Goal: Task Accomplishment & Management: Manage account settings

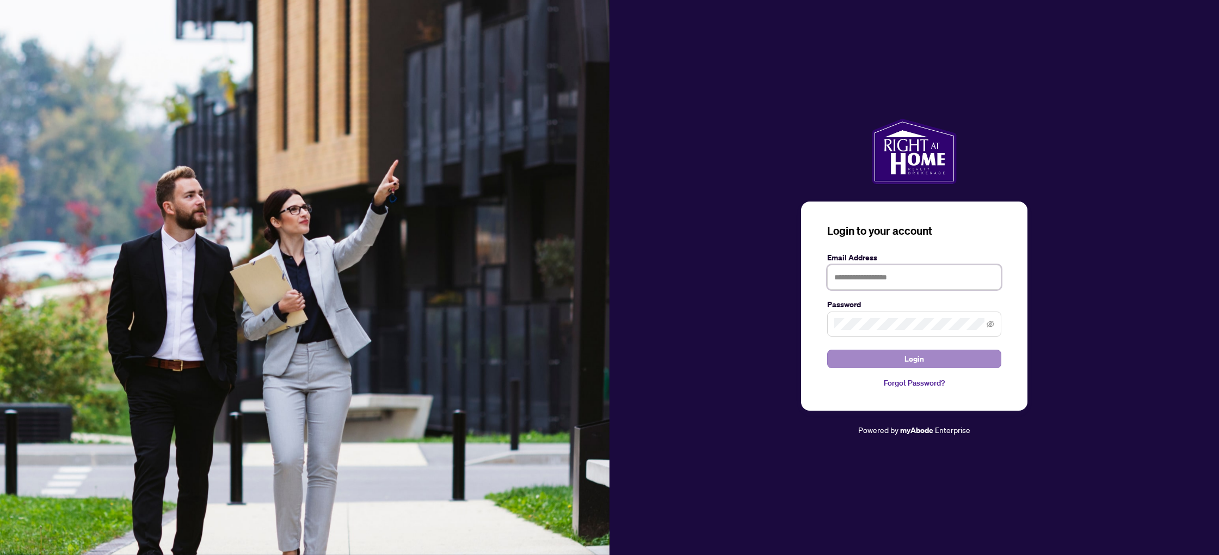
type input "**********"
click at [917, 359] on span "Login" at bounding box center [915, 358] width 20 height 17
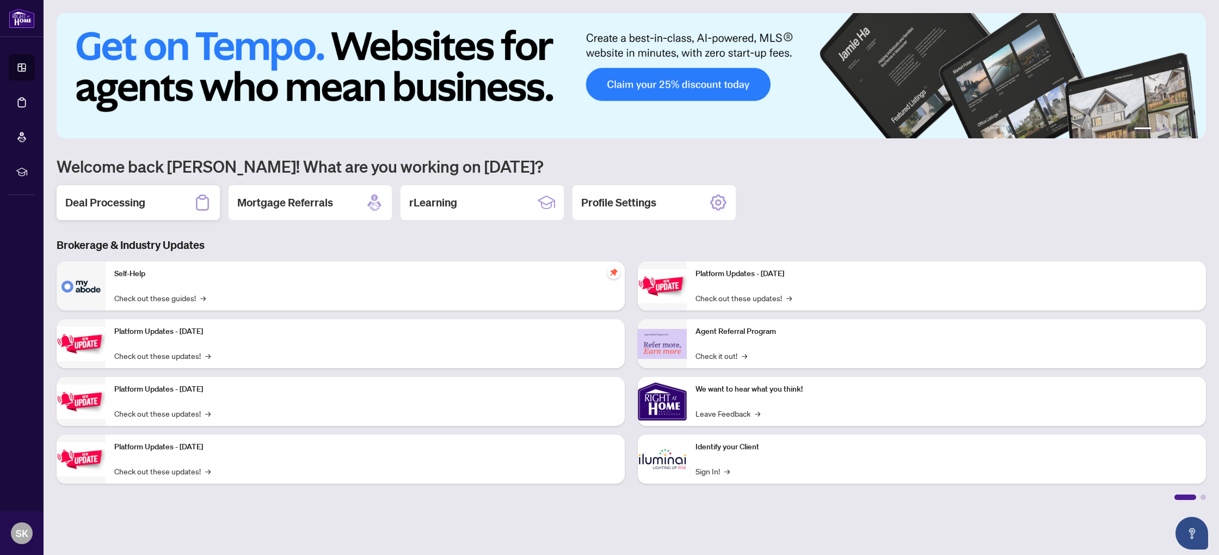
click at [156, 208] on div "Deal Processing" at bounding box center [138, 202] width 163 height 35
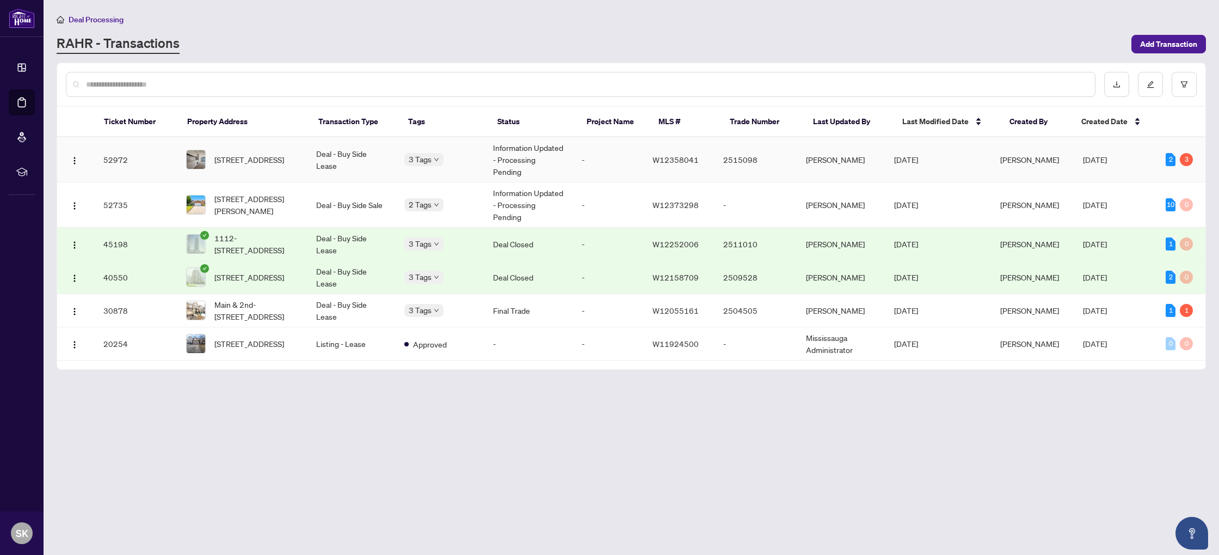
click at [121, 161] on td "52972" at bounding box center [136, 159] width 83 height 45
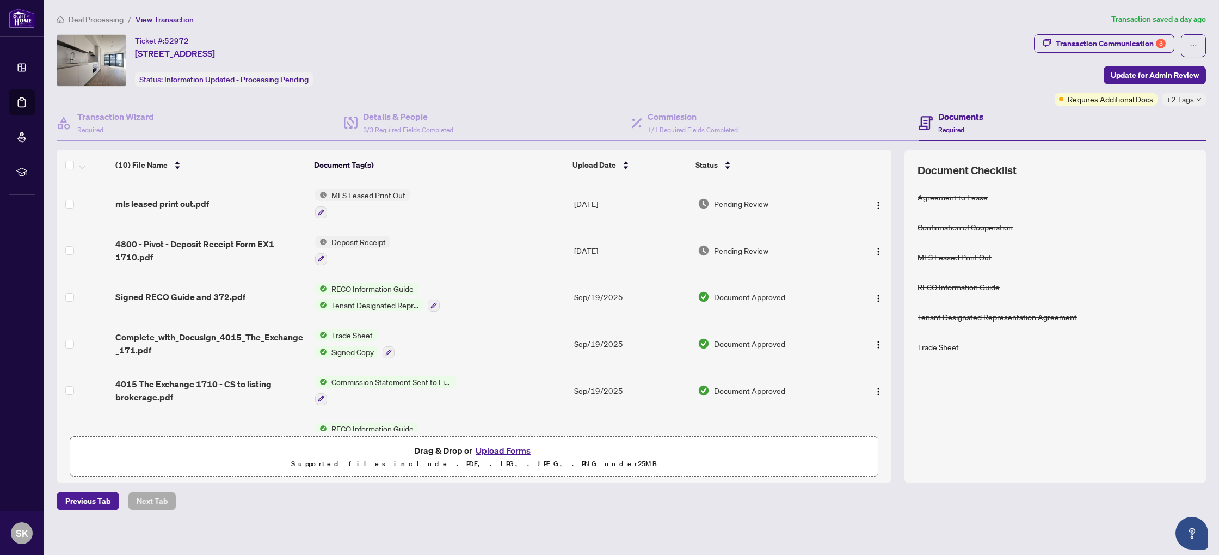
click at [1106, 31] on div "Deal Processing / View Transaction Transaction saved a day ago Ticket #: 52972 …" at bounding box center [631, 261] width 1158 height 497
click at [1105, 36] on div "Transaction Communication 3" at bounding box center [1111, 43] width 110 height 17
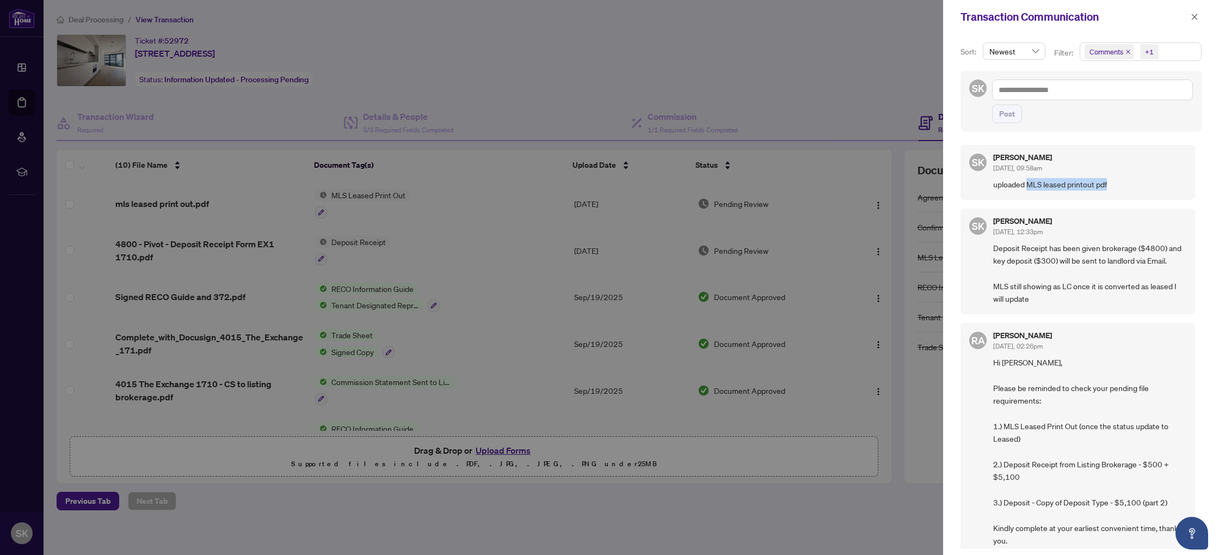
drag, startPoint x: 1035, startPoint y: 186, endPoint x: 1218, endPoint y: 193, distance: 182.4
click at [1218, 193] on div "Sort: Newest Filter: Comments +1 SK Post SK [PERSON_NAME] [DATE], 09:58am uploa…" at bounding box center [1081, 294] width 276 height 521
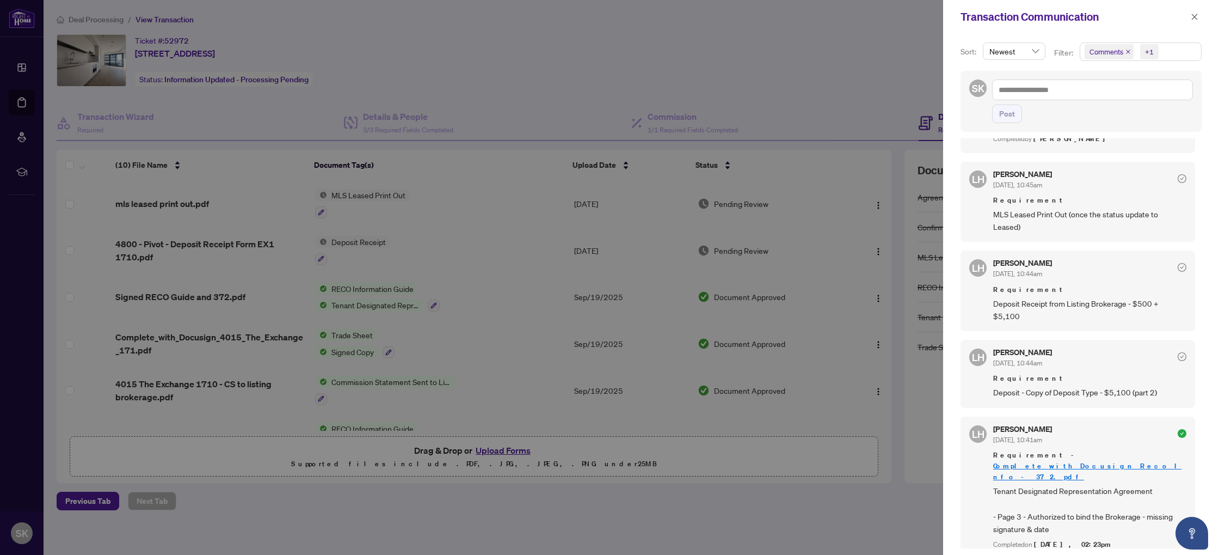
scroll to position [765, 0]
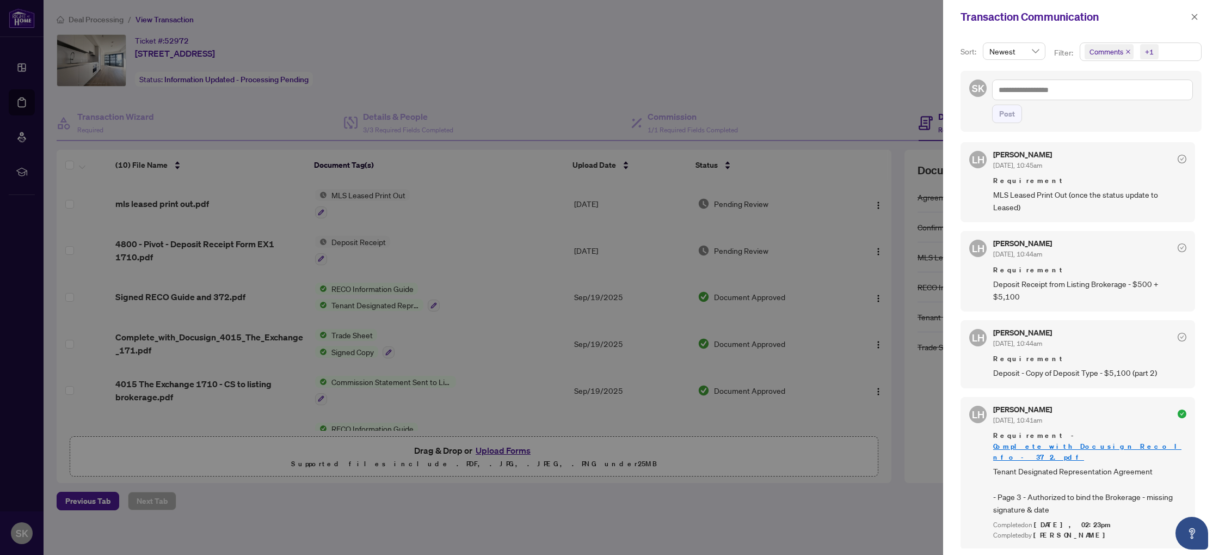
drag, startPoint x: 909, startPoint y: 95, endPoint x: 909, endPoint y: 102, distance: 7.1
click at [909, 95] on div at bounding box center [609, 277] width 1219 height 555
click at [1195, 17] on icon "close" at bounding box center [1195, 17] width 6 height 6
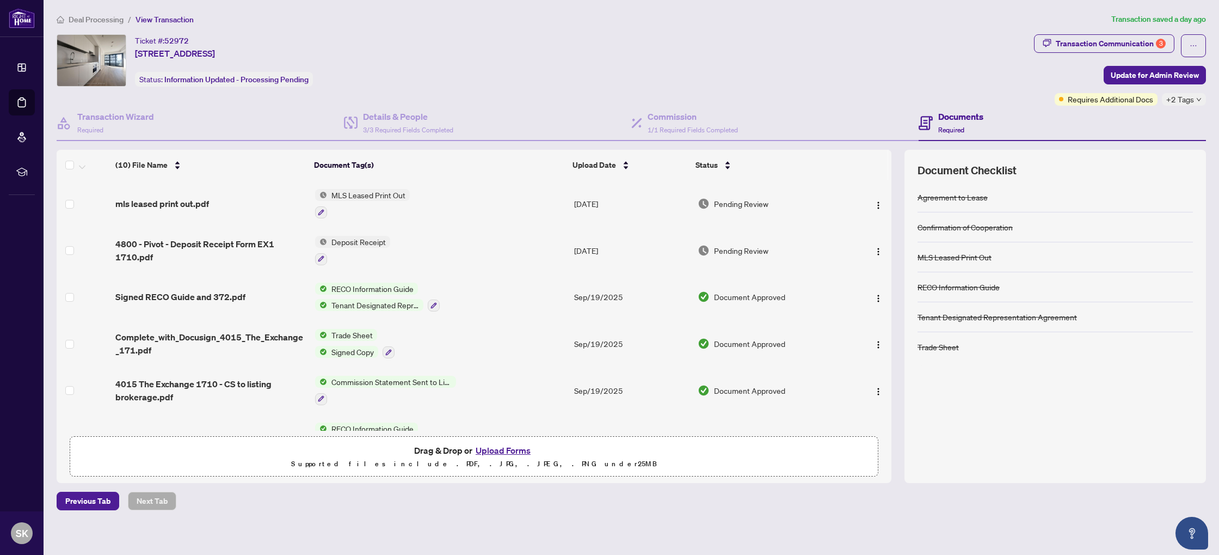
click at [78, 19] on span "Deal Processing" at bounding box center [96, 20] width 55 height 10
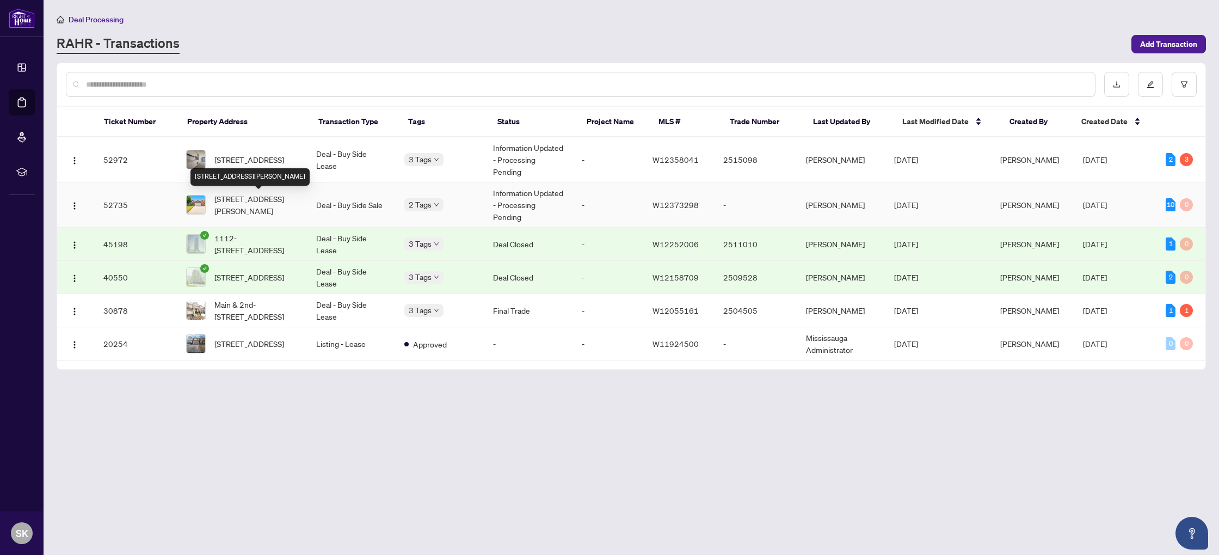
click at [240, 197] on span "[STREET_ADDRESS][PERSON_NAME]" at bounding box center [256, 205] width 84 height 24
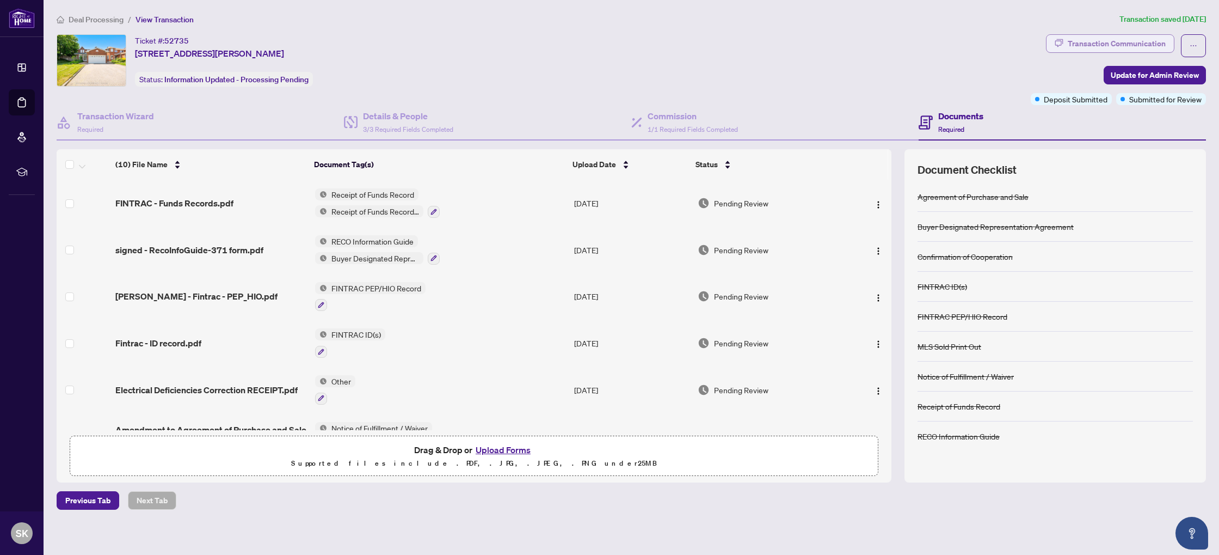
click at [1107, 44] on div "Transaction Communication" at bounding box center [1117, 43] width 98 height 17
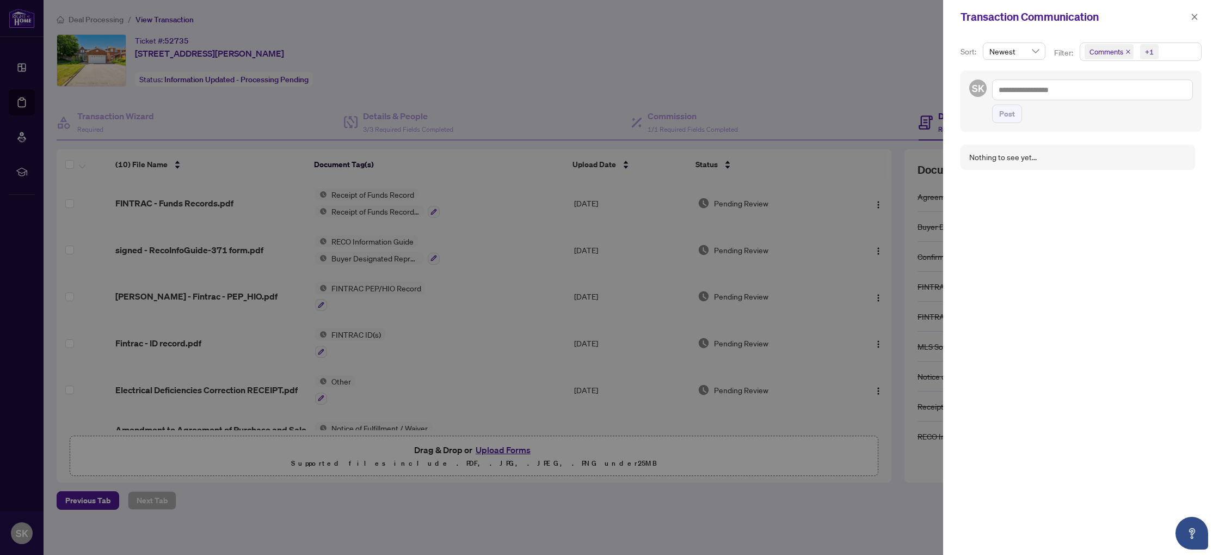
click at [846, 64] on div at bounding box center [609, 277] width 1219 height 555
click at [1195, 15] on icon "close" at bounding box center [1195, 17] width 8 height 8
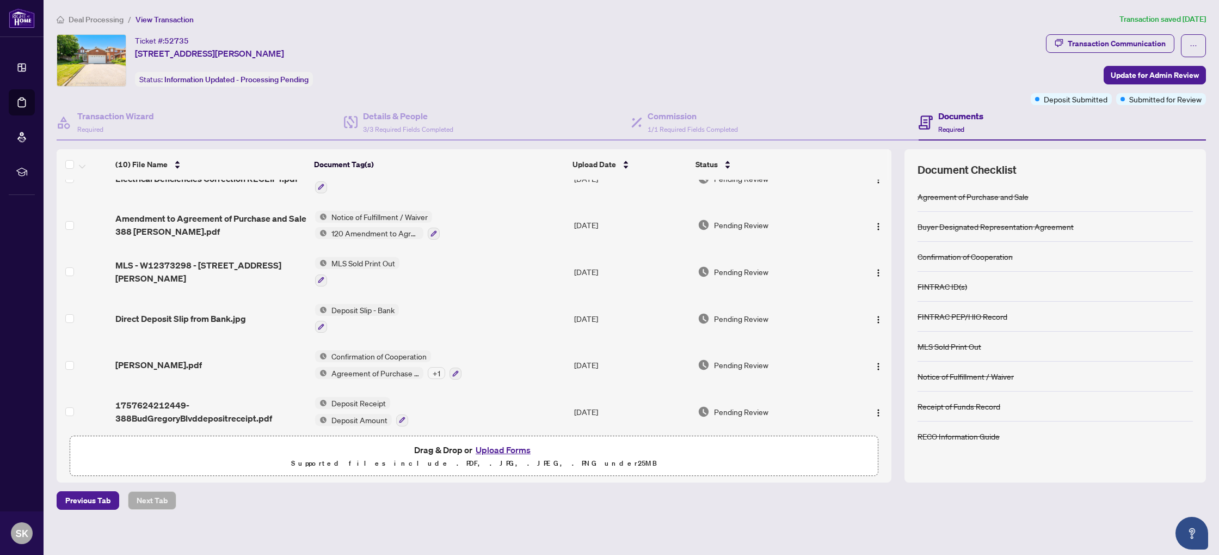
scroll to position [212, 0]
click at [1149, 116] on div "Documents Required" at bounding box center [1062, 122] width 287 height 35
click at [1151, 79] on span "Update for Admin Review" at bounding box center [1155, 74] width 88 height 17
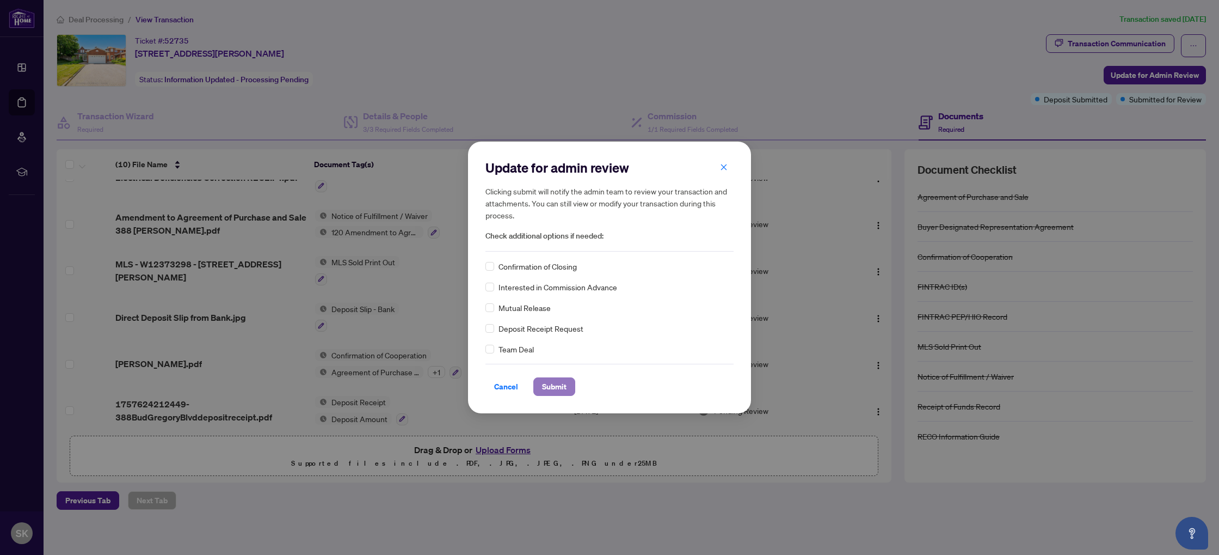
click at [562, 385] on span "Submit" at bounding box center [554, 386] width 24 height 17
